Goal: Transaction & Acquisition: Subscribe to service/newsletter

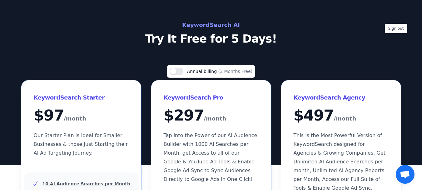
scroll to position [491, 0]
click at [182, 70] on button "Use setting" at bounding box center [177, 72] width 14 height 8
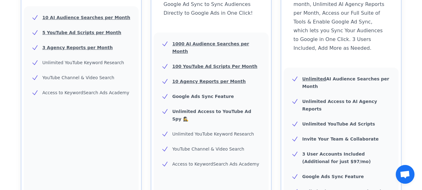
scroll to position [332, 0]
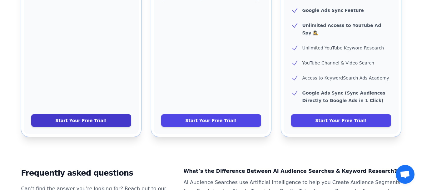
click at [98, 114] on link "Start Your Free Trial!" at bounding box center [81, 120] width 100 height 13
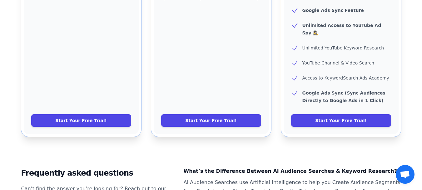
scroll to position [460, 0]
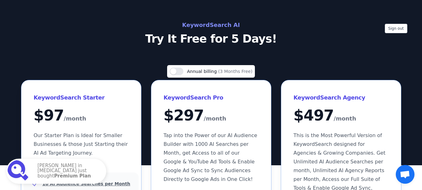
click at [176, 67] on div "Use setting Annual billing (3 Months Free)" at bounding box center [211, 71] width 88 height 13
click at [180, 70] on button "Use setting" at bounding box center [177, 72] width 14 height 8
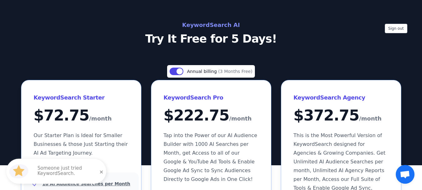
click at [52, 170] on p "Someone just tried KeywordSearch." at bounding box center [69, 170] width 63 height 11
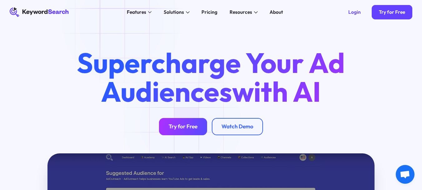
click at [185, 124] on div "Try for Free" at bounding box center [183, 126] width 29 height 7
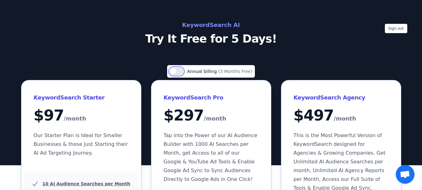
click at [181, 68] on button "Use setting" at bounding box center [177, 72] width 14 height 8
